Goal: Task Accomplishment & Management: Manage account settings

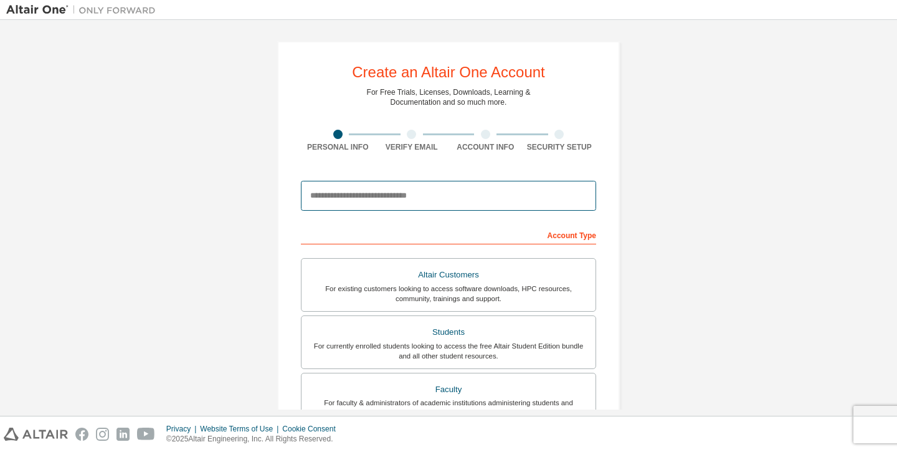
click at [416, 197] on input "email" at bounding box center [448, 196] width 295 height 30
click at [367, 205] on input "email" at bounding box center [448, 196] width 295 height 30
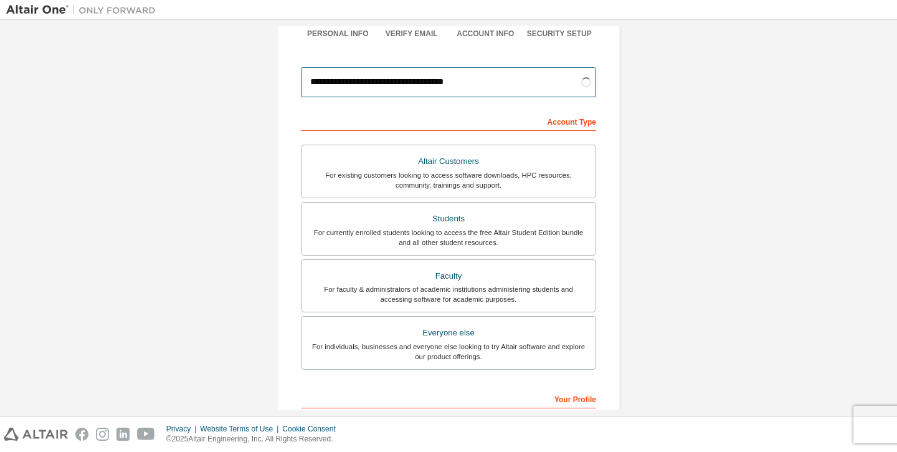
scroll to position [130, 0]
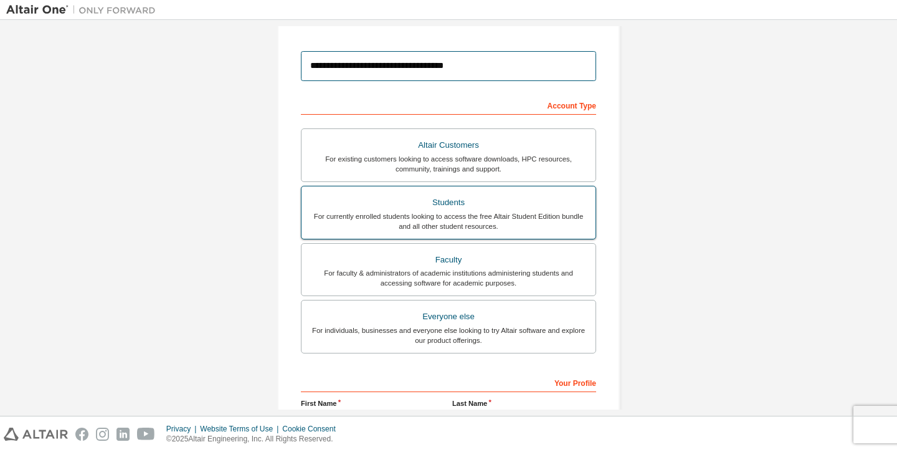
type input "**********"
click at [535, 197] on div "Students" at bounding box center [448, 202] width 279 height 17
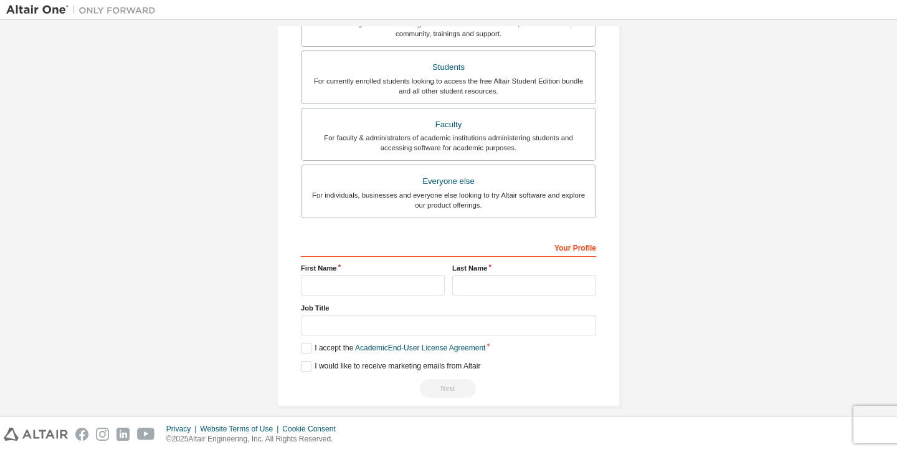
scroll to position [277, 0]
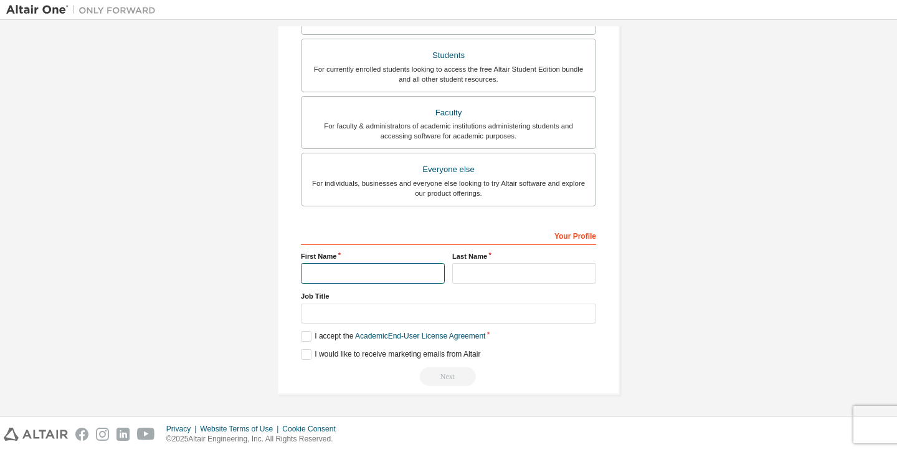
click at [374, 279] on input "text" at bounding box center [373, 273] width 144 height 21
type input "*****"
click at [497, 274] on input "text" at bounding box center [524, 273] width 144 height 21
type input "****"
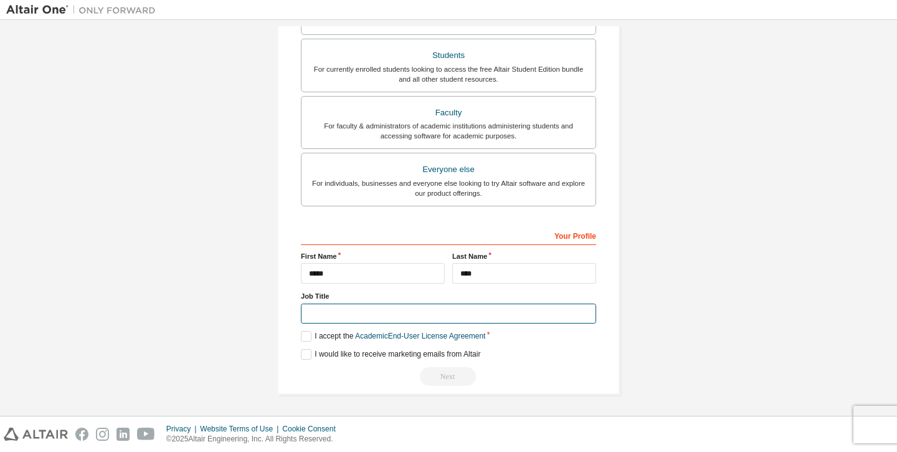
click at [412, 317] on input "text" at bounding box center [448, 313] width 295 height 21
type input "*******"
click at [308, 339] on label "I accept the Academic End-User License Agreement" at bounding box center [393, 336] width 184 height 11
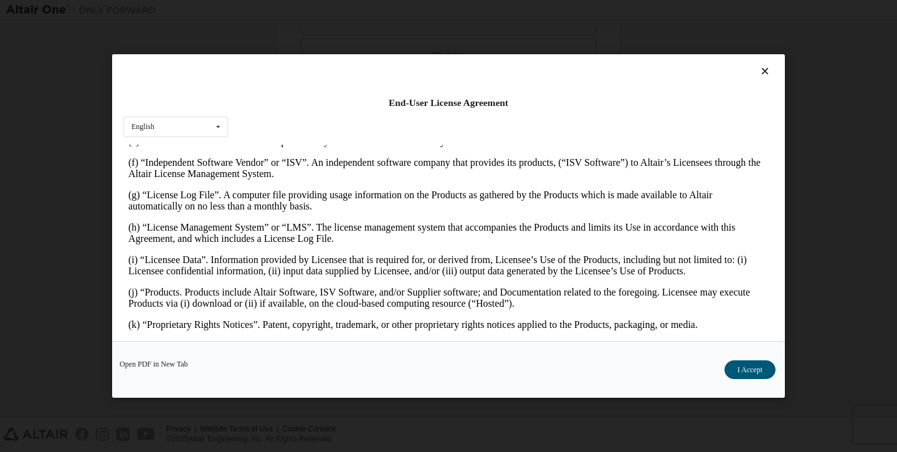
scroll to position [508, 0]
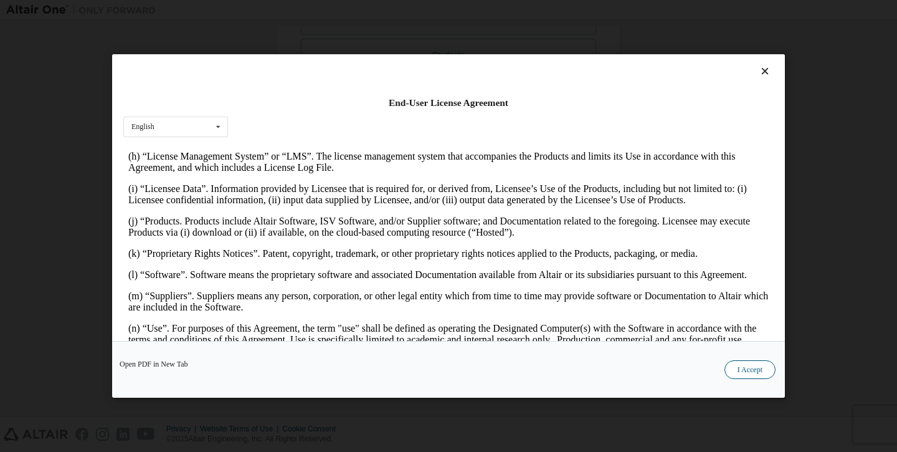
click at [758, 375] on button "I Accept" at bounding box center [750, 369] width 51 height 19
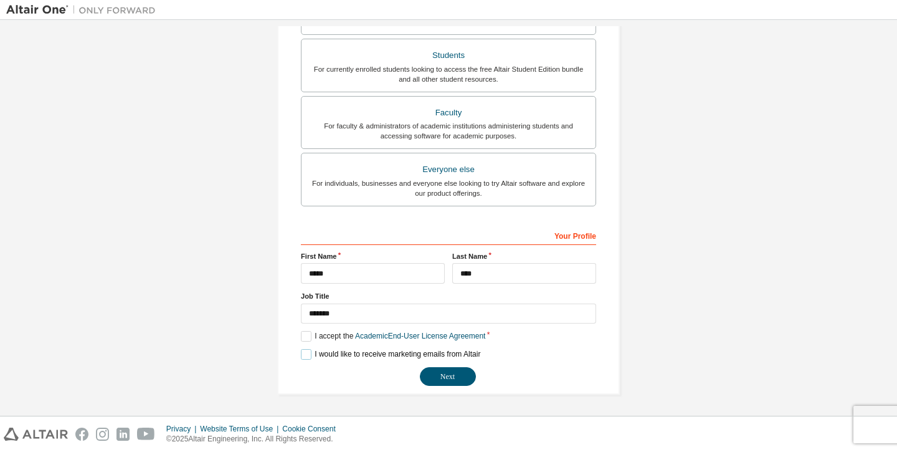
click at [308, 353] on label "I would like to receive marketing emails from Altair" at bounding box center [390, 354] width 179 height 11
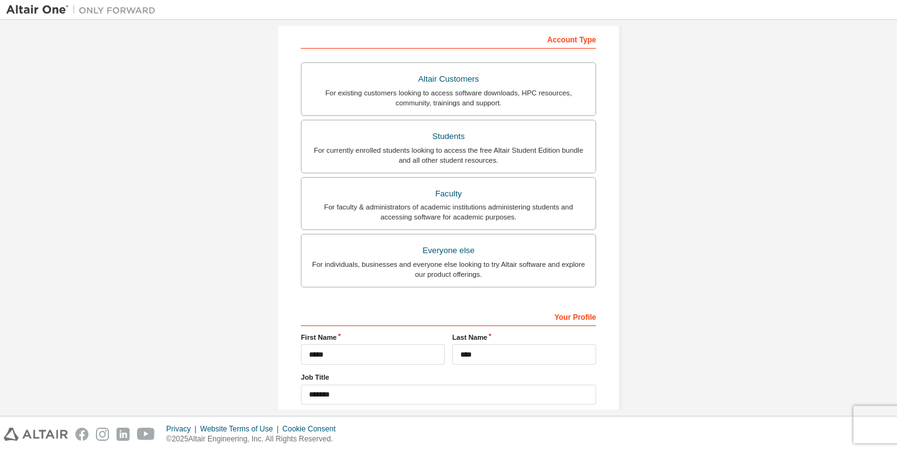
scroll to position [277, 0]
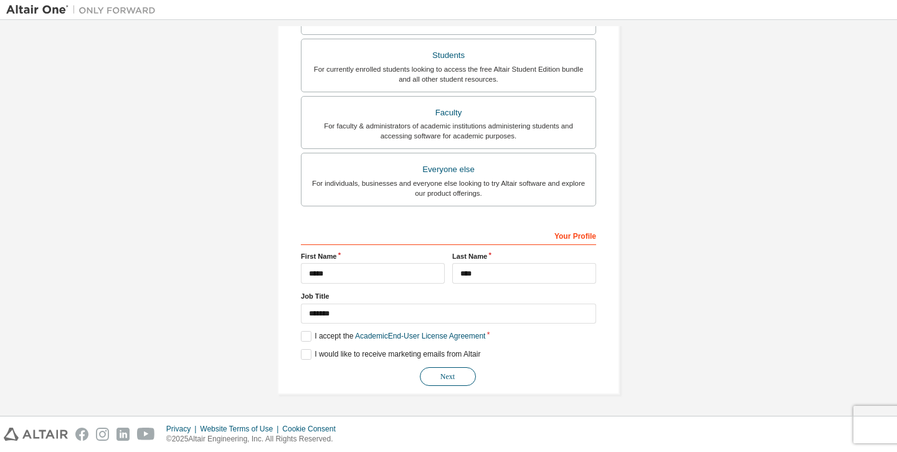
click at [437, 374] on button "Next" at bounding box center [448, 376] width 56 height 19
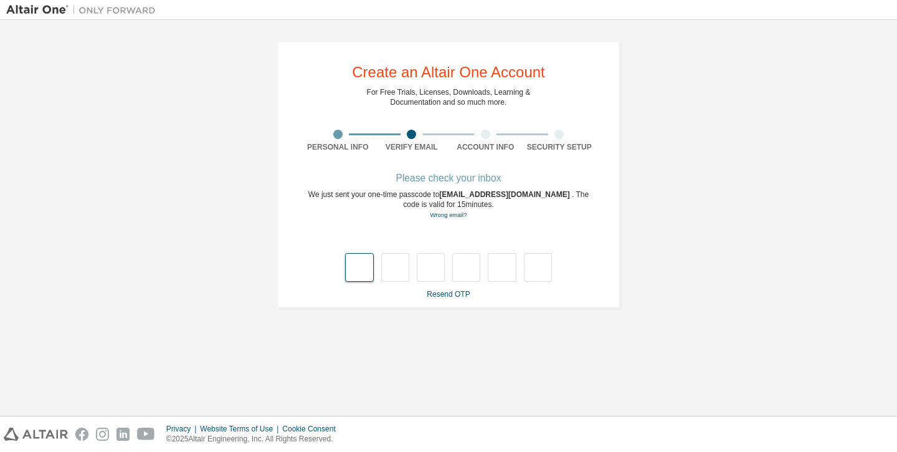
type input "*"
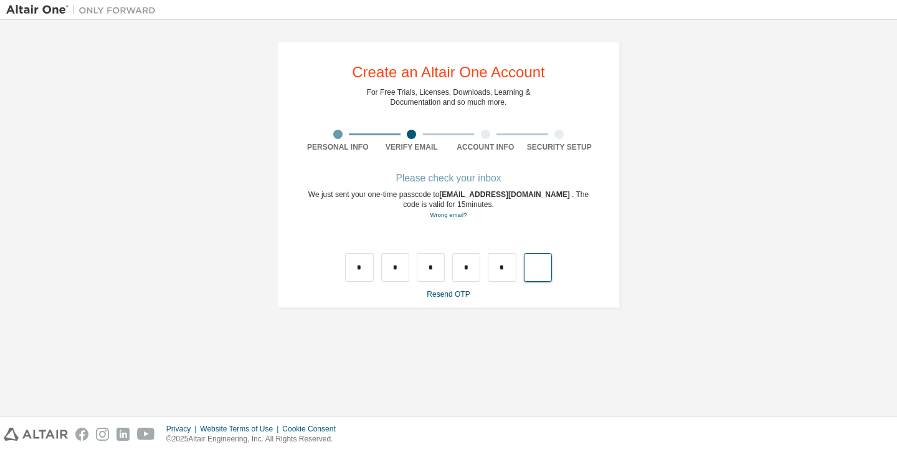
type input "*"
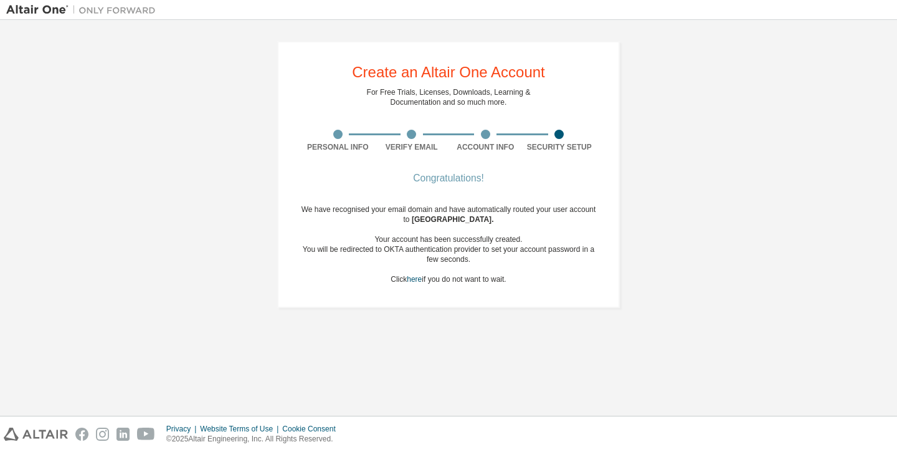
click at [450, 284] on div "We have recognised your email domain and have automatically routed your user ac…" at bounding box center [448, 244] width 295 height 80
click at [409, 282] on link "here" at bounding box center [414, 279] width 15 height 9
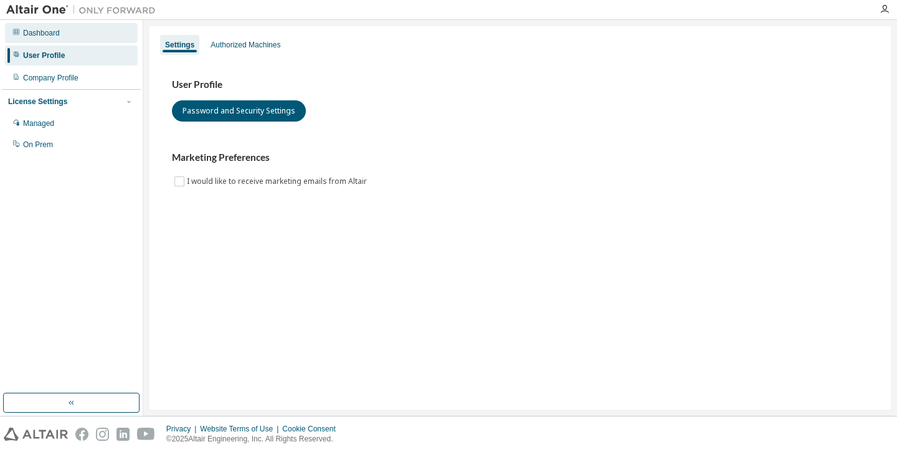
click at [57, 38] on div "Dashboard" at bounding box center [71, 33] width 133 height 20
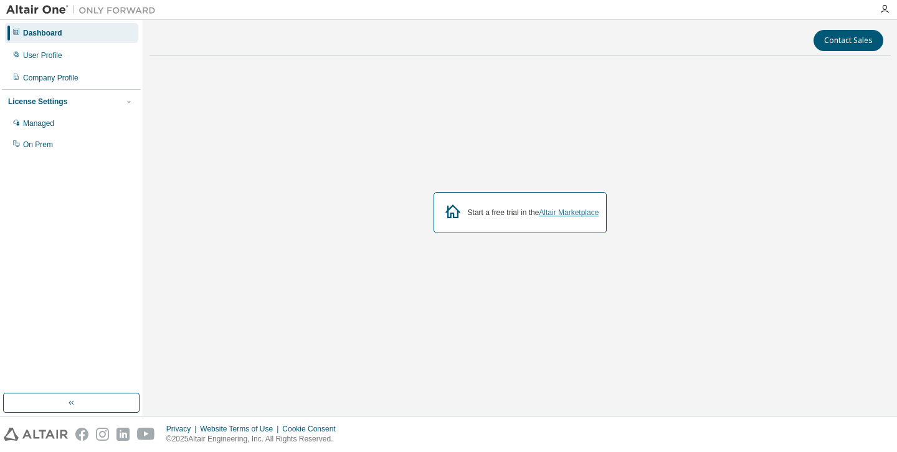
click at [578, 215] on link "Altair Marketplace" at bounding box center [569, 212] width 60 height 9
click at [445, 212] on icon at bounding box center [452, 211] width 15 height 14
click at [87, 62] on div "User Profile" at bounding box center [71, 55] width 133 height 20
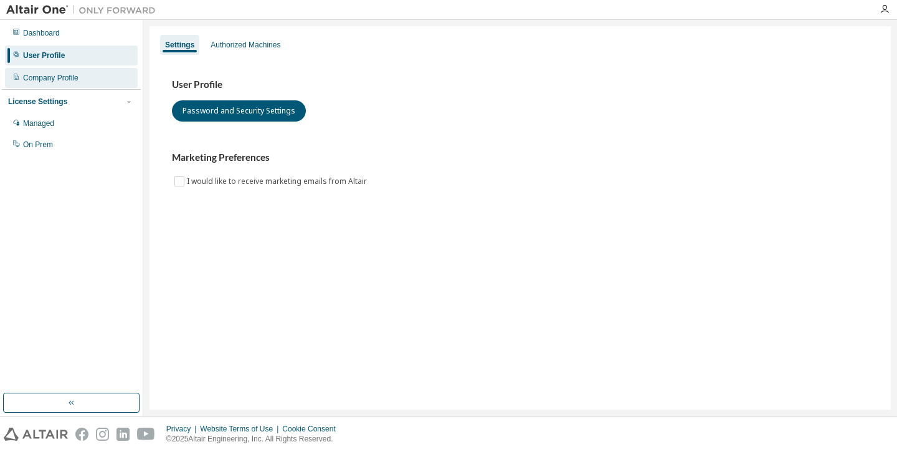
click at [88, 74] on div "Company Profile" at bounding box center [71, 78] width 133 height 20
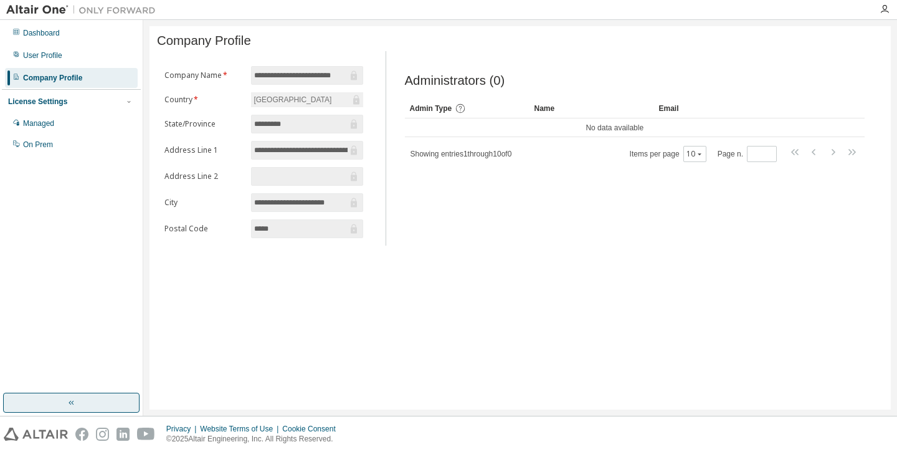
click at [72, 401] on icon "button" at bounding box center [72, 402] width 10 height 10
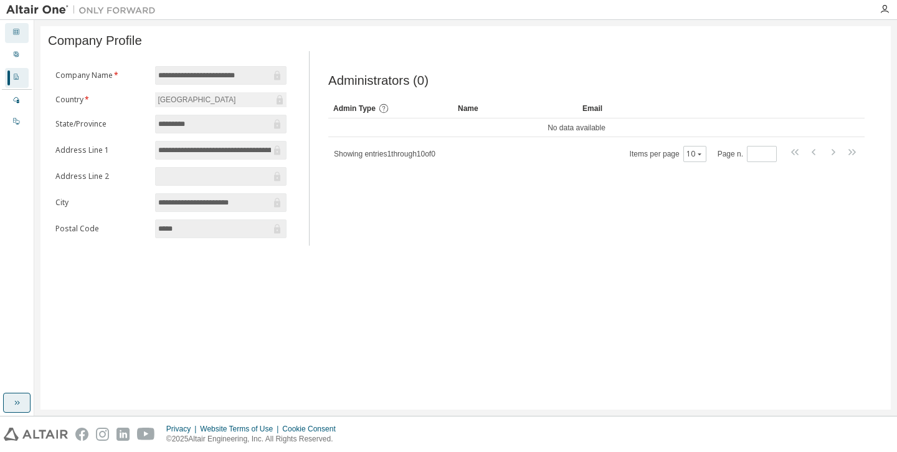
click at [17, 29] on icon at bounding box center [15, 31] width 7 height 7
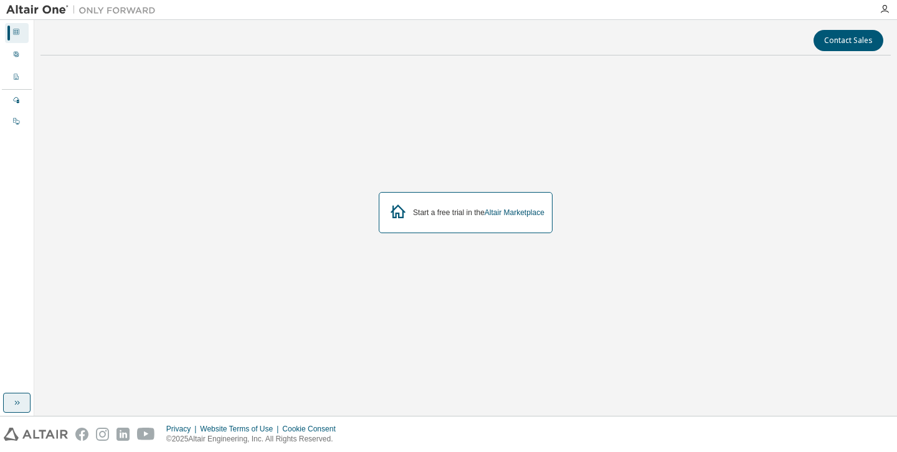
click at [17, 44] on div "Dashboard User Profile Company Profile License Settings Managed On Prem" at bounding box center [17, 78] width 30 height 112
click at [17, 52] on icon at bounding box center [15, 53] width 7 height 7
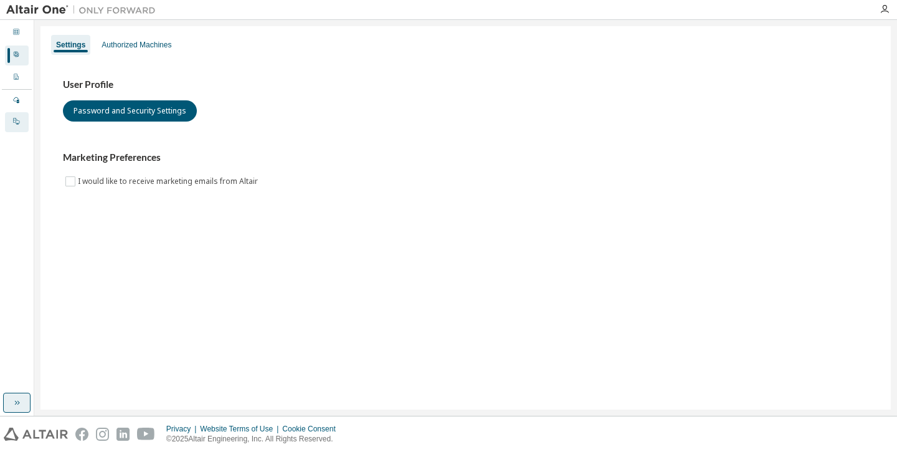
click at [21, 126] on div "On Prem" at bounding box center [17, 122] width 24 height 20
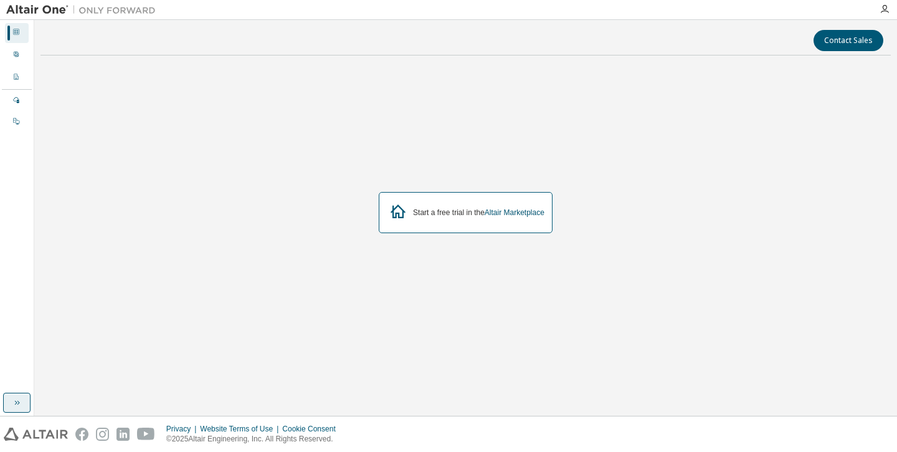
click at [14, 398] on icon "button" at bounding box center [17, 402] width 10 height 10
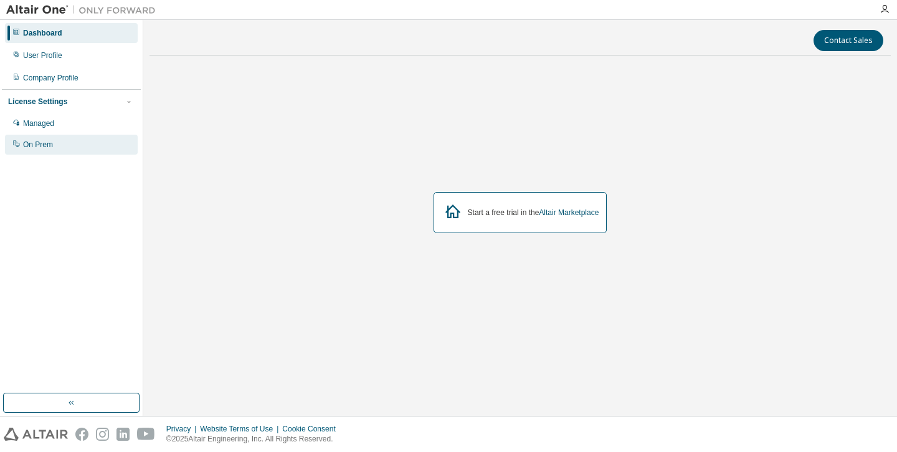
click at [72, 152] on div "On Prem" at bounding box center [71, 145] width 133 height 20
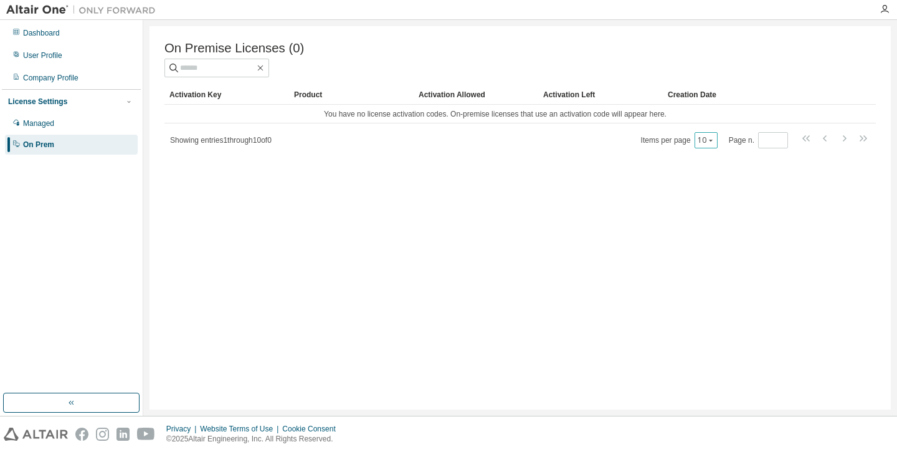
click at [713, 143] on icon "button" at bounding box center [710, 139] width 7 height 7
click at [781, 135] on input "*" at bounding box center [773, 140] width 24 height 10
type input "*"
click at [781, 145] on input "*" at bounding box center [773, 140] width 24 height 10
click at [78, 120] on div "Managed" at bounding box center [71, 123] width 133 height 20
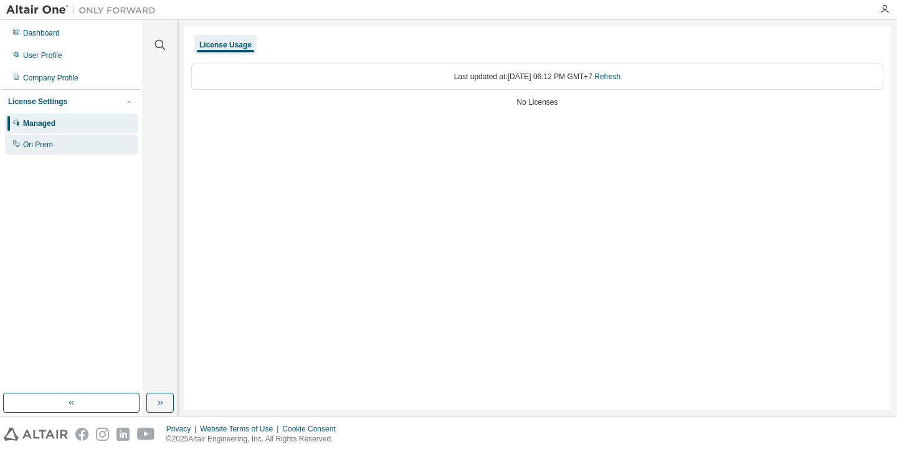
click at [76, 135] on div "On Prem" at bounding box center [71, 145] width 133 height 20
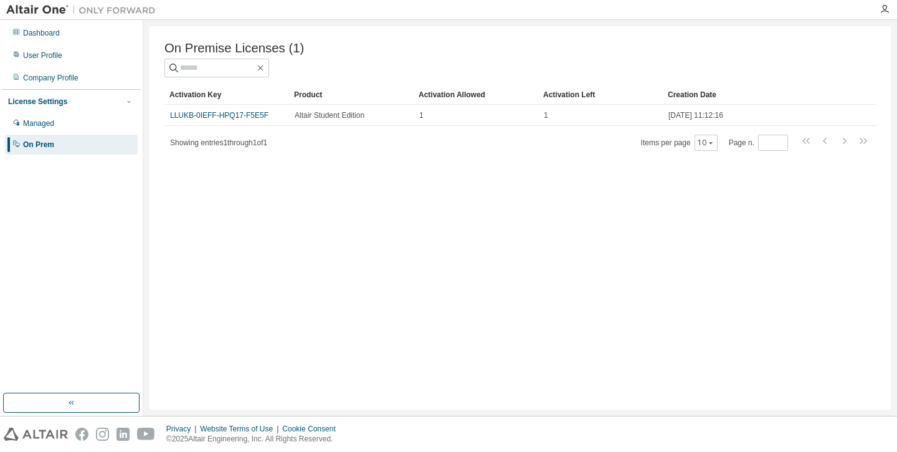
click at [76, 141] on div "On Prem" at bounding box center [71, 145] width 133 height 20
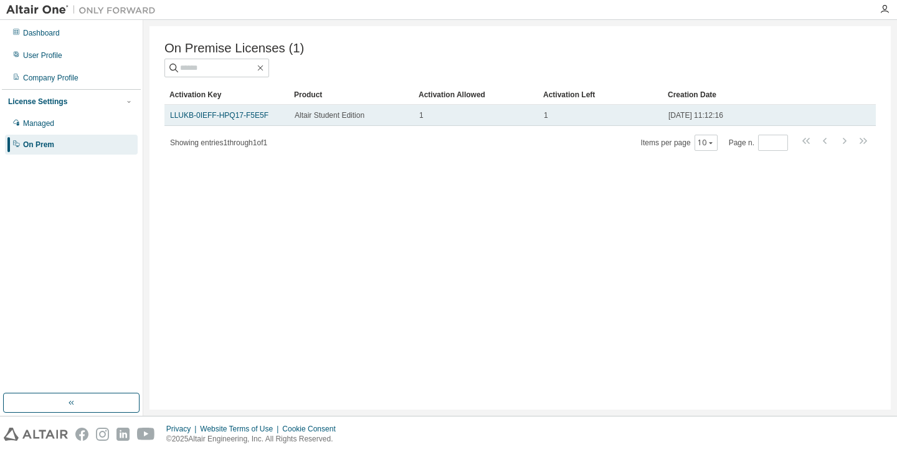
click at [246, 120] on span "LLUKB-0IEFF-HPQ17-F5E5F" at bounding box center [219, 115] width 98 height 10
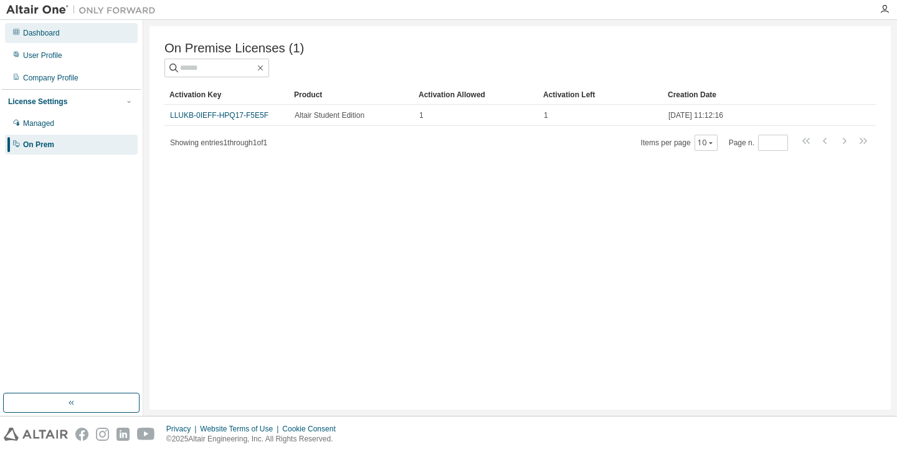
click at [42, 32] on div "Dashboard" at bounding box center [41, 33] width 37 height 10
